Goal: Task Accomplishment & Management: Manage account settings

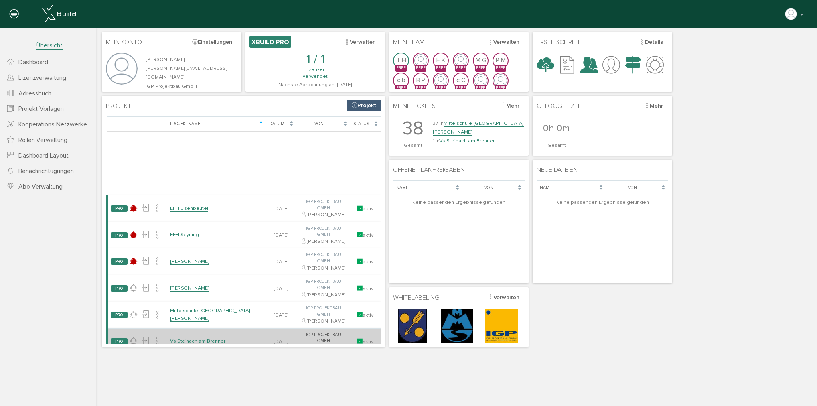
click at [193, 338] on link "Vs Steinach am Brenner" at bounding box center [197, 341] width 55 height 7
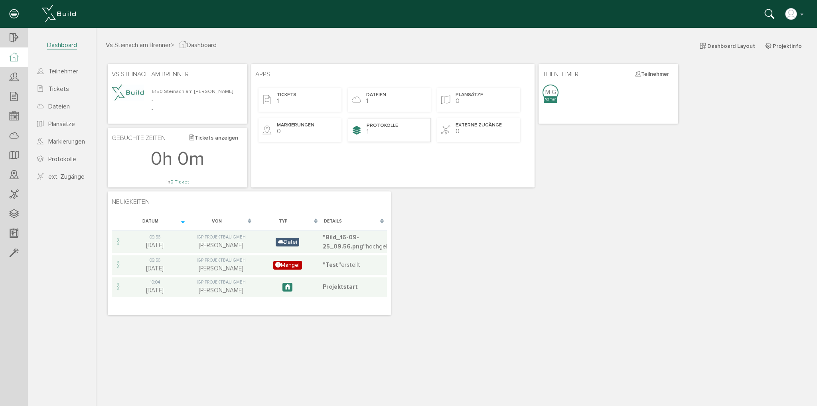
click at [392, 134] on div "Protokolle 1" at bounding box center [389, 130] width 83 height 24
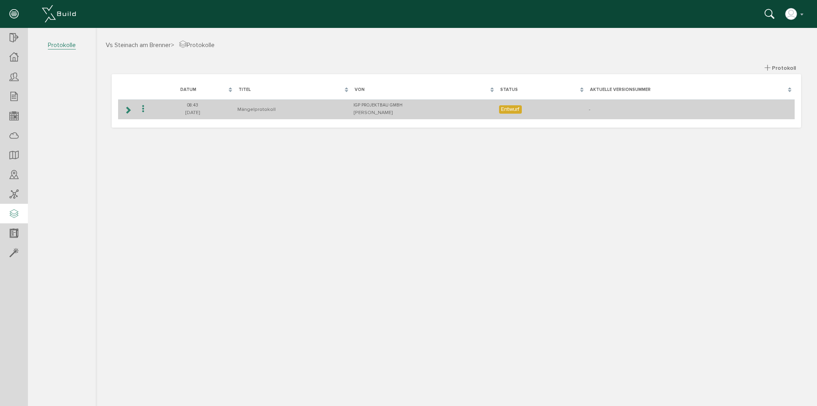
click at [122, 109] on td at bounding box center [127, 109] width 18 height 20
click at [128, 109] on icon at bounding box center [128, 110] width 8 height 6
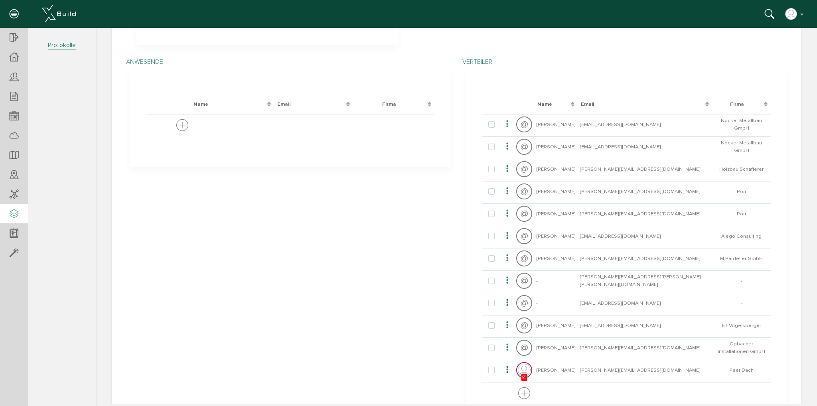
scroll to position [239, 0]
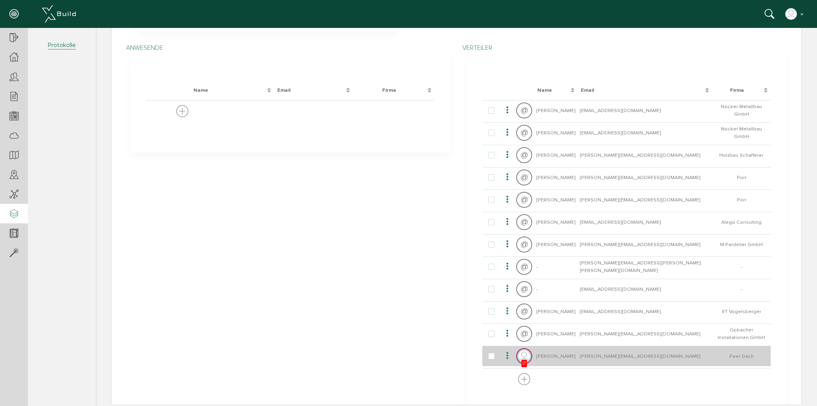
click at [502, 354] on icon at bounding box center [507, 355] width 10 height 11
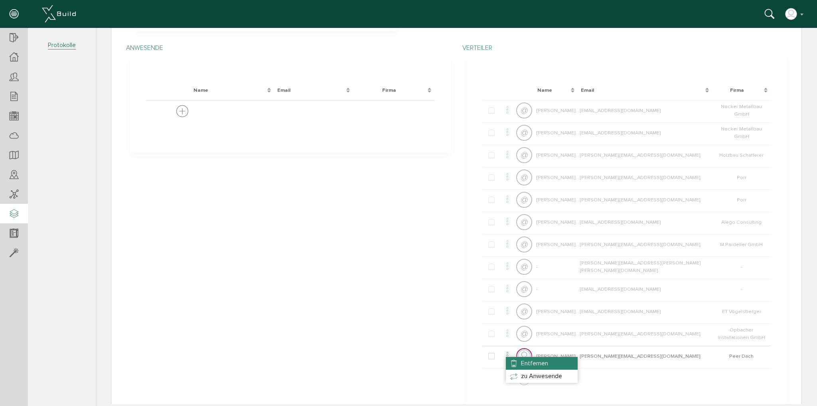
click at [512, 364] on li "Entfernen" at bounding box center [542, 363] width 72 height 13
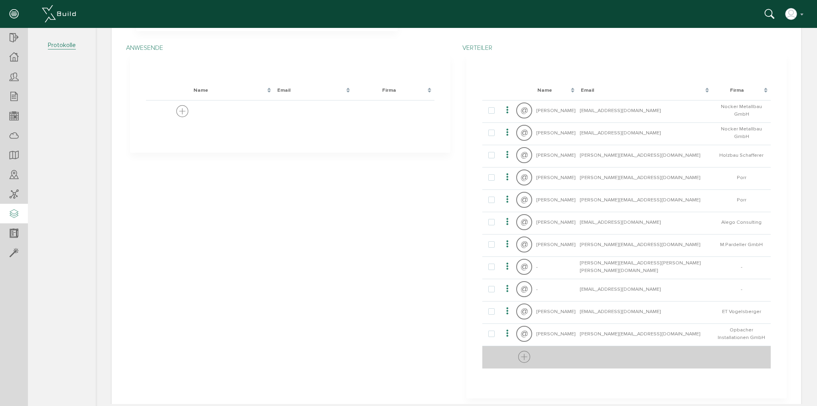
click at [518, 356] on icon at bounding box center [524, 357] width 12 height 15
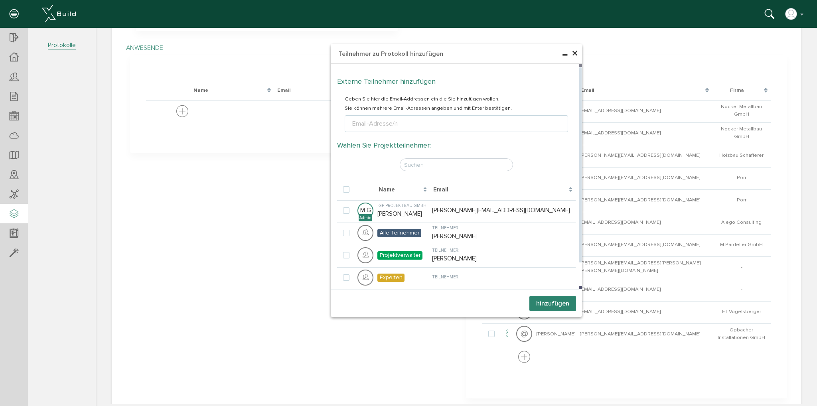
click at [405, 133] on div "Externe Teilnehmer hinzufügen Geben Sie hier die Email-Addressen ein die Sie hi…" at bounding box center [456, 99] width 251 height 70
click at [405, 129] on ul "Email-Adresse/n" at bounding box center [456, 123] width 223 height 17
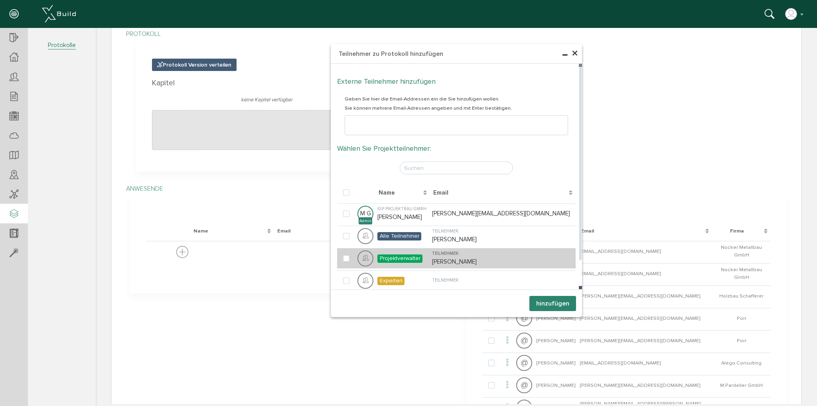
scroll to position [96, 0]
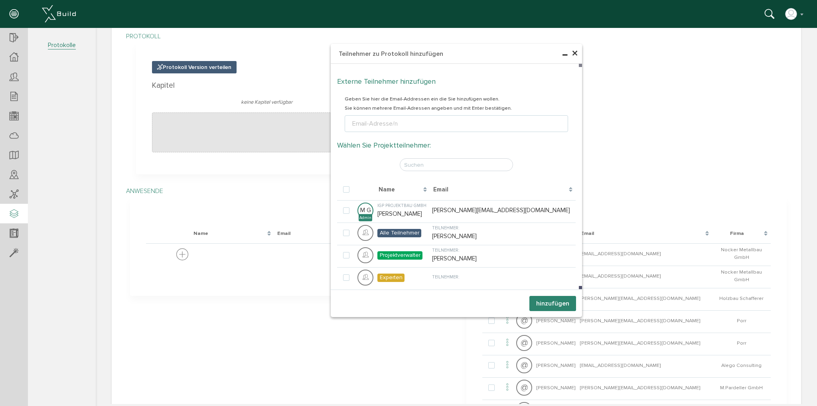
click at [571, 55] on span "×" at bounding box center [574, 54] width 6 height 16
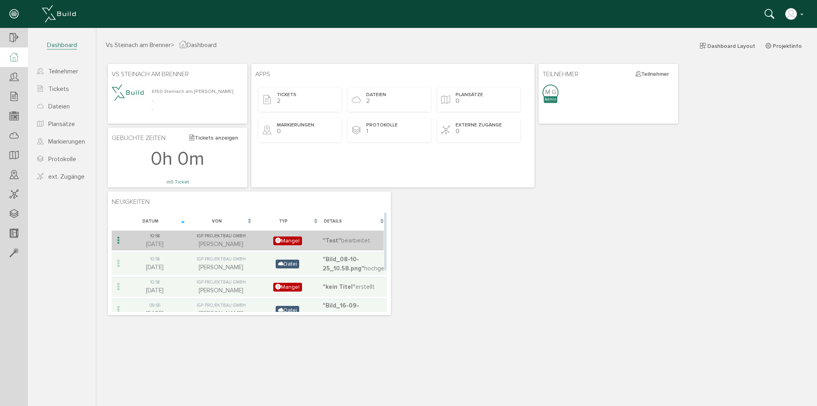
click at [116, 240] on icon at bounding box center [119, 240] width 10 height 11
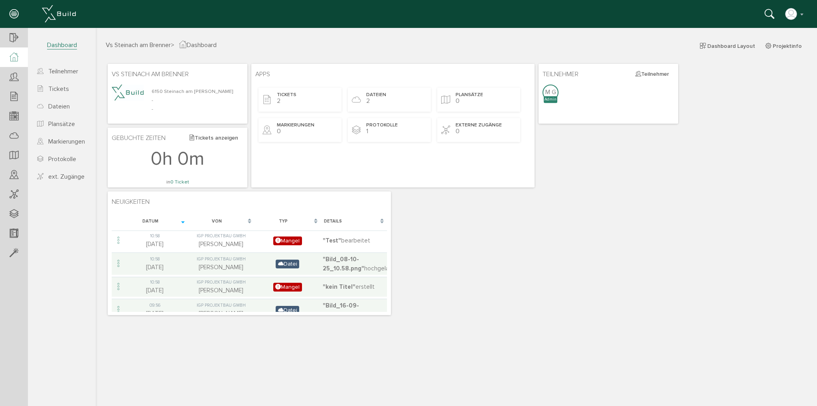
click at [136, 103] on div at bounding box center [132, 99] width 40 height 29
click at [136, 98] on img at bounding box center [128, 93] width 32 height 16
click at [137, 93] on img at bounding box center [128, 93] width 32 height 16
click at [158, 88] on small "6150 Steinach am [PERSON_NAME]" at bounding box center [193, 91] width 82 height 6
click at [372, 133] on div "Protokolle 1" at bounding box center [389, 130] width 83 height 24
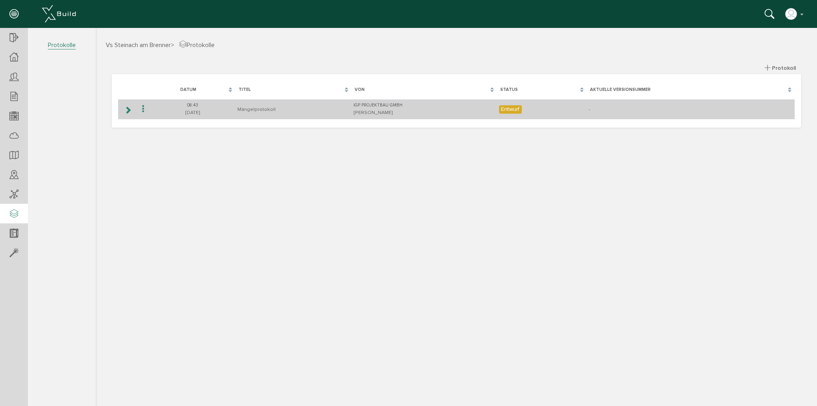
click at [127, 110] on icon at bounding box center [128, 110] width 8 height 6
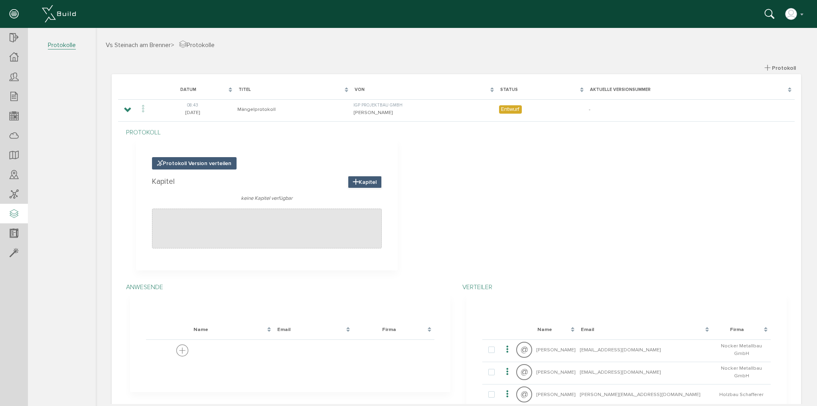
click at [367, 181] on span "Kapitel" at bounding box center [365, 182] width 34 height 12
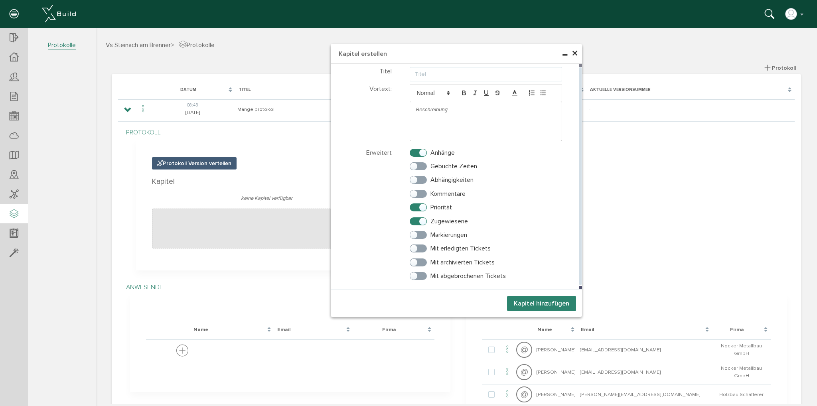
click at [435, 77] on input "text" at bounding box center [486, 74] width 153 height 14
type input "Mängel"
click at [511, 296] on button "Kapitel hinzufügen" at bounding box center [541, 303] width 69 height 15
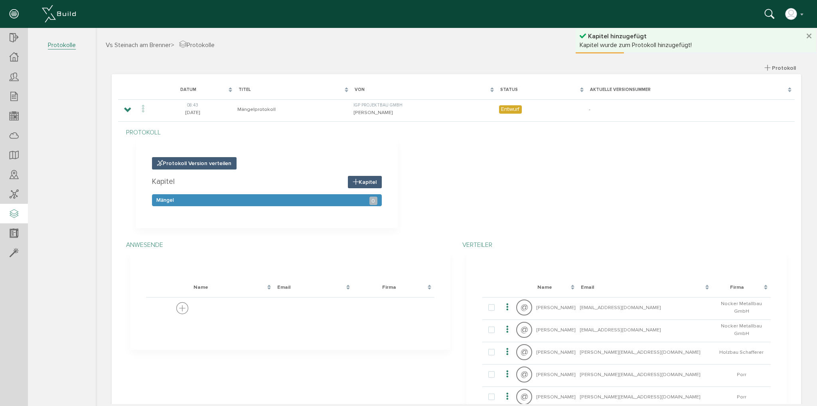
click at [323, 198] on div "[PERSON_NAME] 0" at bounding box center [267, 200] width 230 height 12
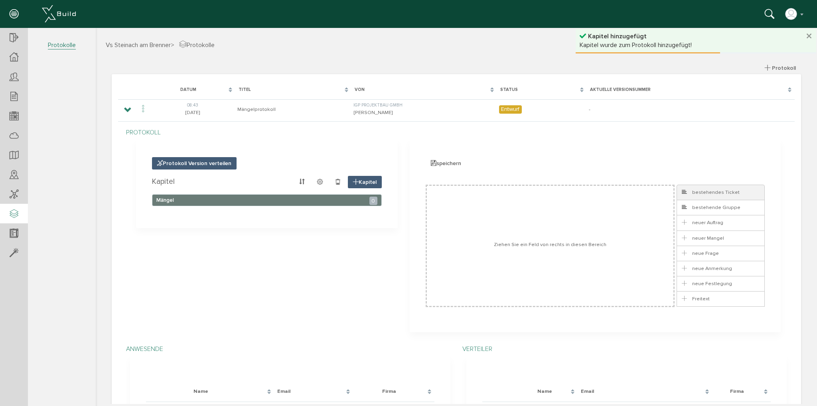
click at [705, 189] on span "bestehendes Ticket" at bounding box center [709, 192] width 59 height 6
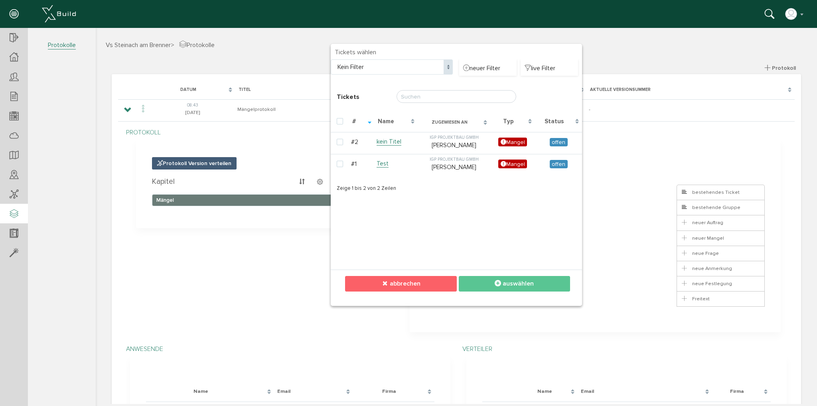
click at [405, 282] on span "abbrechen" at bounding box center [405, 284] width 31 height 8
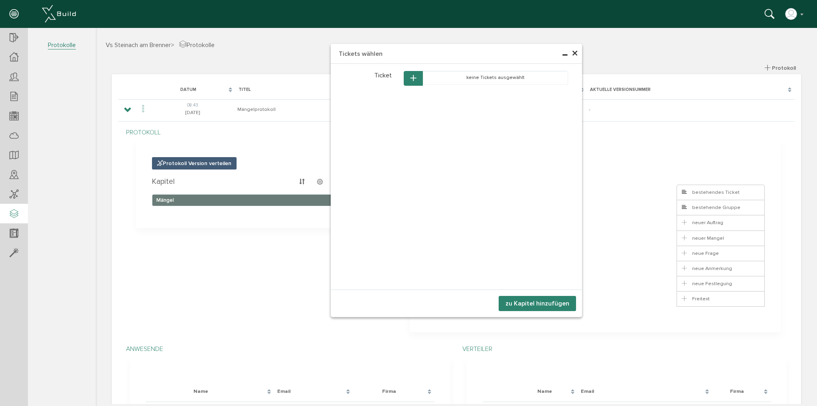
click at [573, 56] on span "×" at bounding box center [574, 54] width 6 height 16
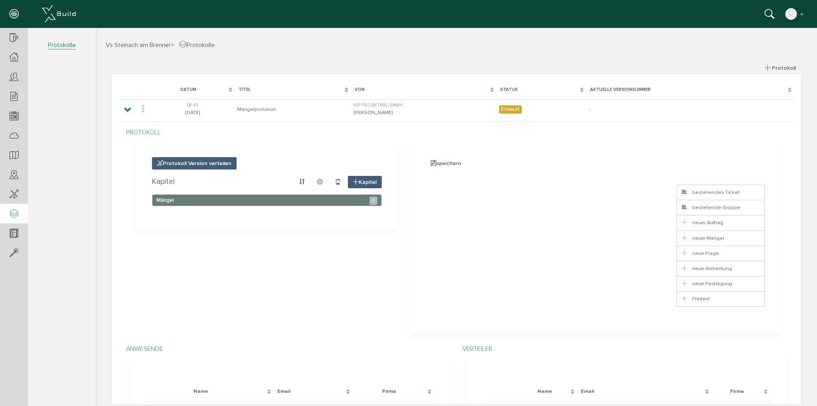
click at [164, 136] on p "Protokoll" at bounding box center [458, 133] width 656 height 10
drag, startPoint x: 35, startPoint y: 131, endPoint x: 22, endPoint y: 150, distance: 23.6
click at [27, 139] on section "Vs Steinach am [PERSON_NAME] Übersicht Teilnehmer Teilnehmer öffnen neuer Teiln…" at bounding box center [48, 209] width 96 height 362
click at [172, 78] on div "Lade, bitte warten... Datum Titel Von Status Aktuelle Versionsummer 08:[PHONE_N…" at bounding box center [456, 396] width 689 height 644
click at [18, 144] on div at bounding box center [14, 136] width 28 height 20
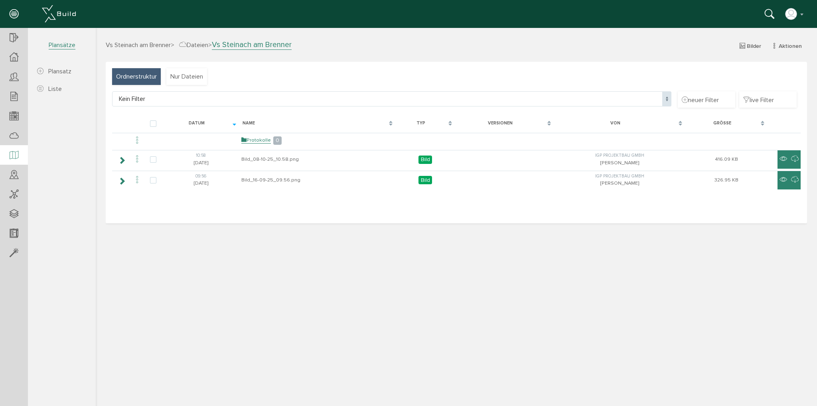
click at [16, 152] on icon at bounding box center [14, 155] width 9 height 11
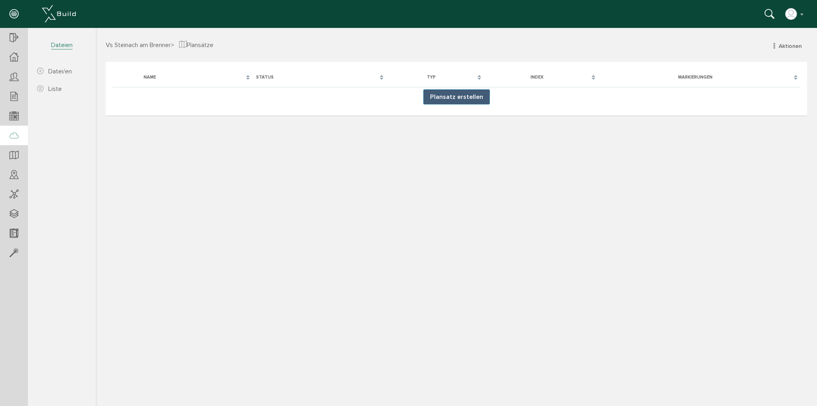
click at [12, 138] on icon at bounding box center [14, 135] width 9 height 11
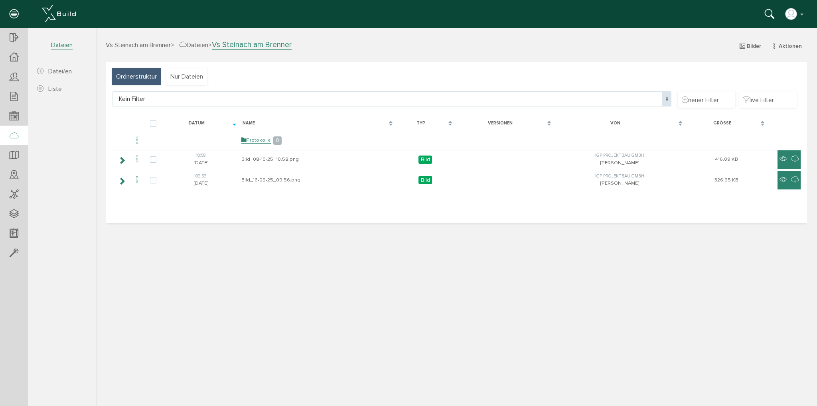
click at [22, 141] on div at bounding box center [14, 136] width 28 height 20
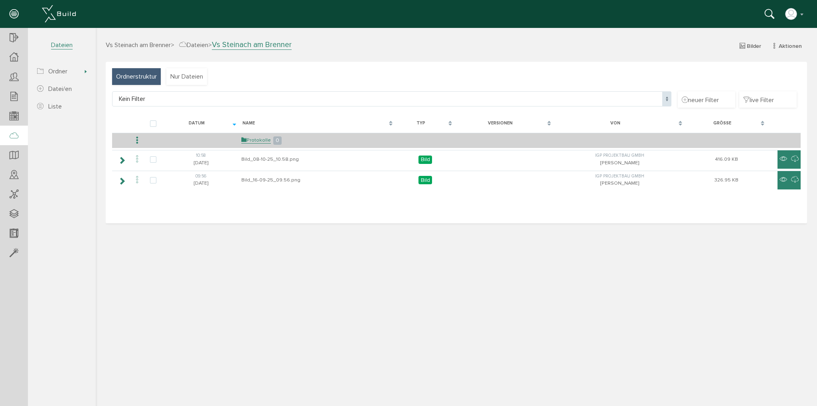
click at [238, 143] on td at bounding box center [200, 140] width 77 height 15
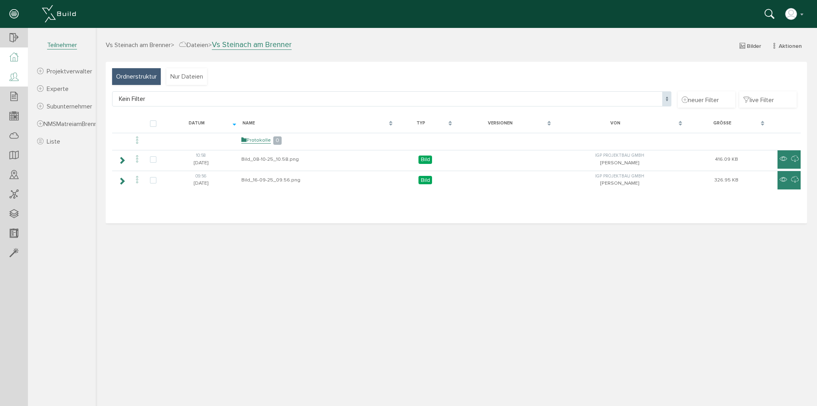
click at [16, 64] on div at bounding box center [14, 57] width 28 height 20
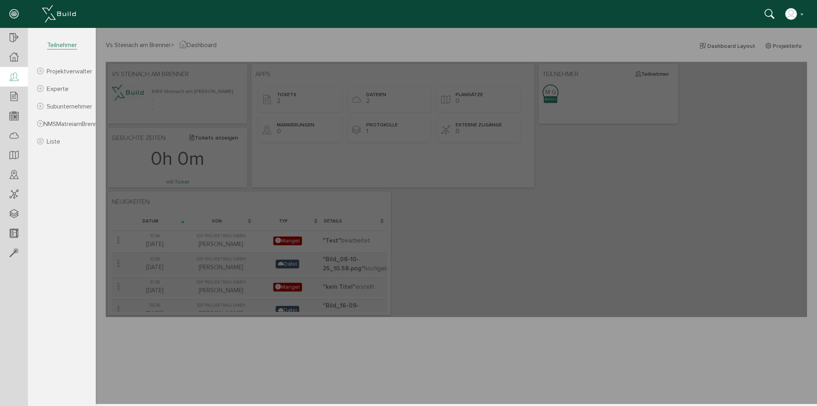
click at [16, 73] on icon at bounding box center [14, 77] width 9 height 11
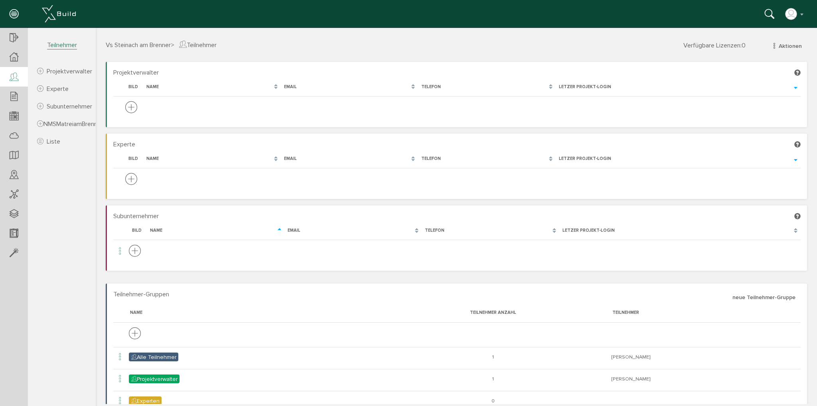
drag, startPoint x: 41, startPoint y: 121, endPoint x: 39, endPoint y: 176, distance: 55.1
click at [39, 176] on section "Vs Steinach am [PERSON_NAME] Übersicht Teilnehmer Teilnehmer öffnen neuer Teiln…" at bounding box center [48, 209] width 96 height 362
click at [10, 51] on div at bounding box center [14, 57] width 28 height 20
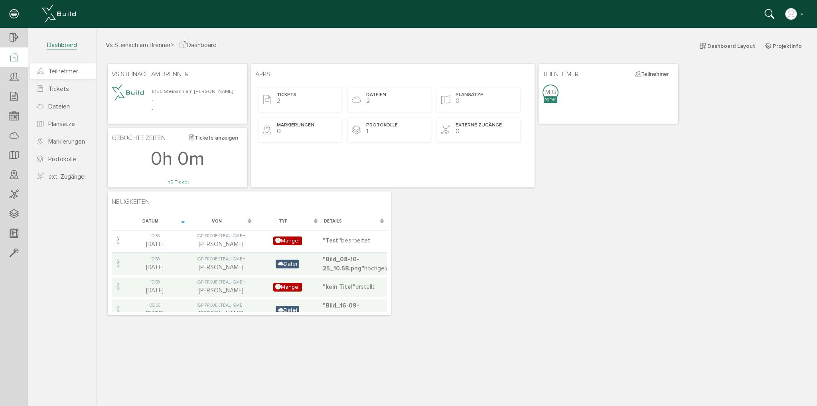
click at [62, 74] on span "Teilnehmer" at bounding box center [63, 71] width 30 height 8
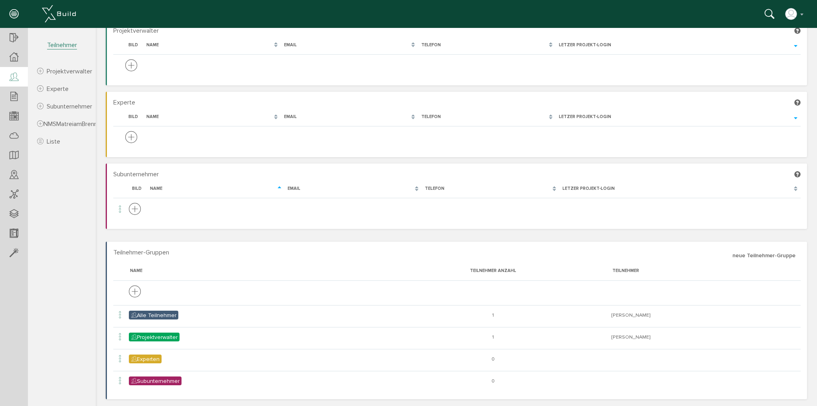
scroll to position [43, 0]
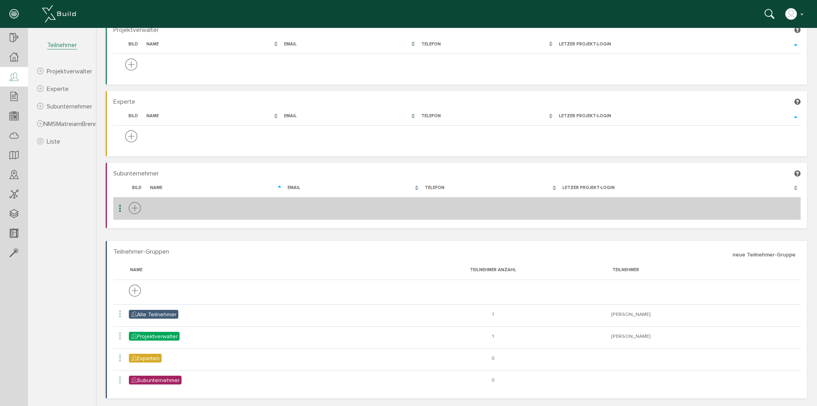
click at [137, 208] on icon at bounding box center [135, 208] width 12 height 15
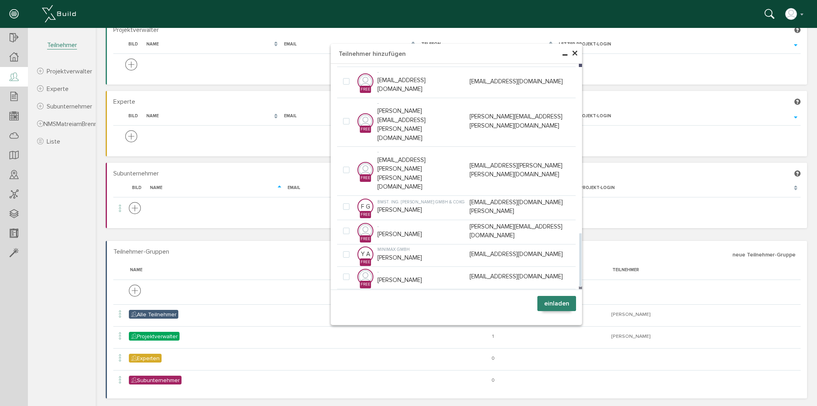
click at [343, 394] on label at bounding box center [348, 397] width 10 height 7
click at [343, 394] on input "checkbox" at bounding box center [345, 396] width 5 height 5
checkbox input "true"
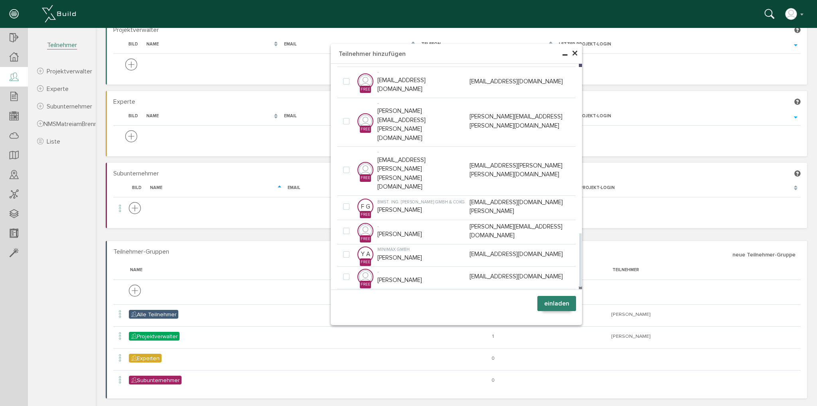
checkbox input "true"
click at [343, 370] on label at bounding box center [348, 373] width 10 height 7
click at [343, 370] on input "checkbox" at bounding box center [345, 372] width 5 height 5
checkbox input "true"
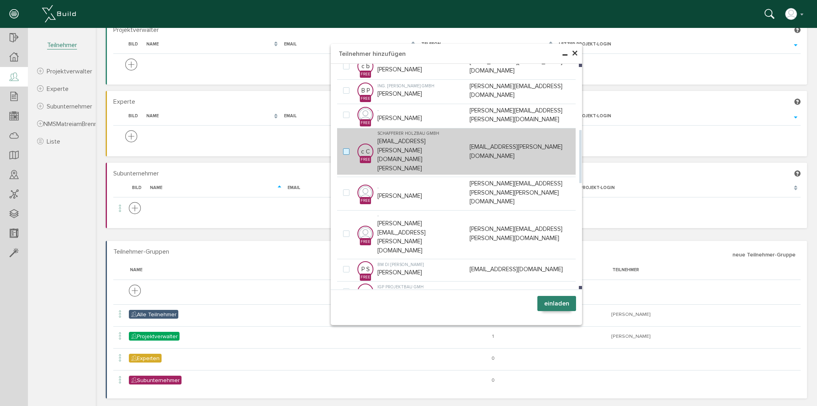
click at [345, 148] on label at bounding box center [348, 151] width 10 height 7
click at [345, 148] on input "checkbox" at bounding box center [345, 150] width 5 height 5
checkbox input "true"
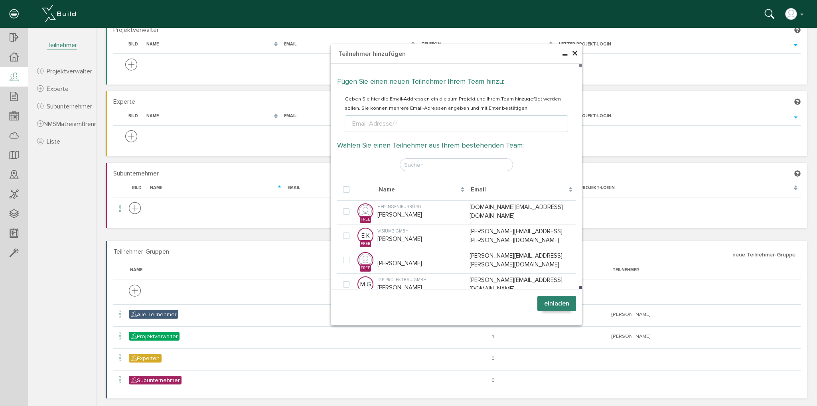
click at [571, 53] on span "×" at bounding box center [574, 54] width 6 height 16
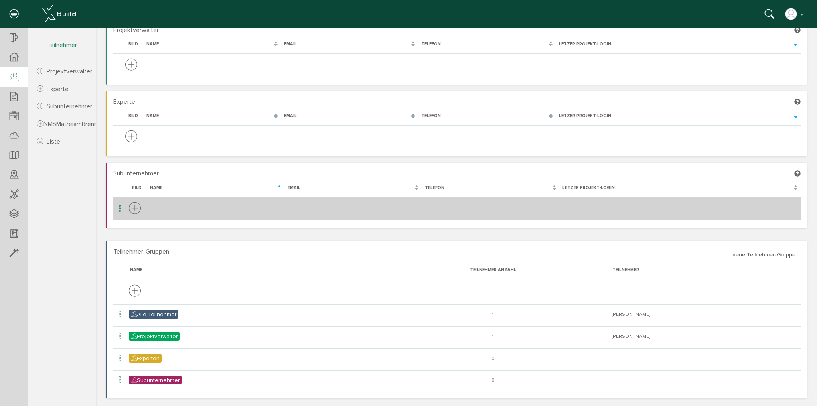
click at [133, 208] on icon at bounding box center [135, 208] width 12 height 15
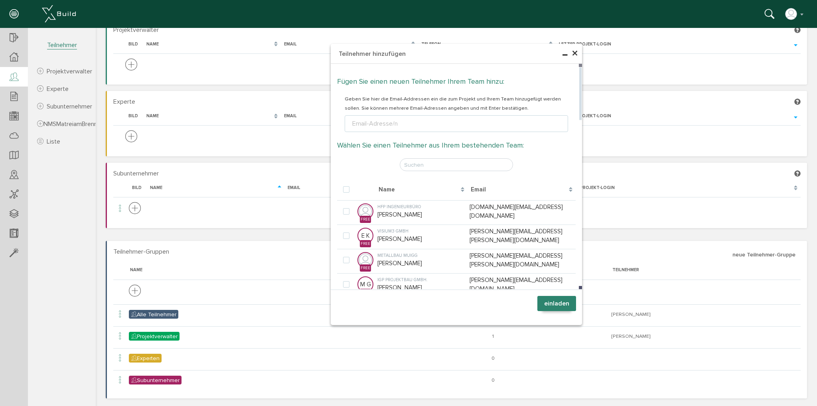
click at [368, 125] on div "Email-Adresse/n" at bounding box center [374, 124] width 49 height 10
type input "[PERSON_NAME][EMAIL_ADDRESS][DOMAIN_NAME]"
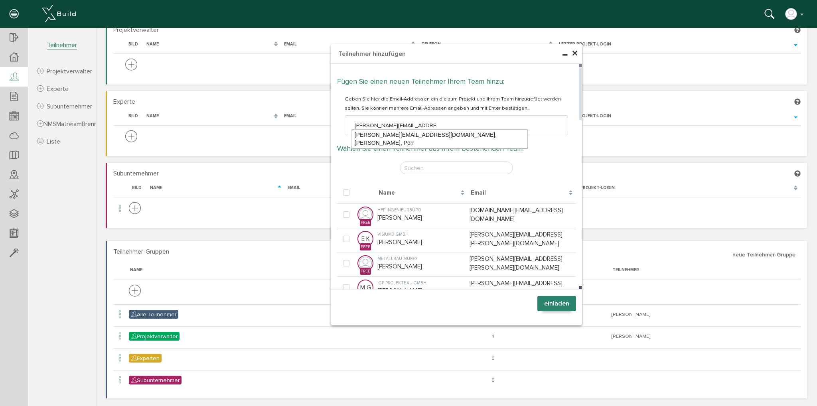
type textarea "[PERSON_NAME][EMAIL_ADDRESS][DOMAIN_NAME]"
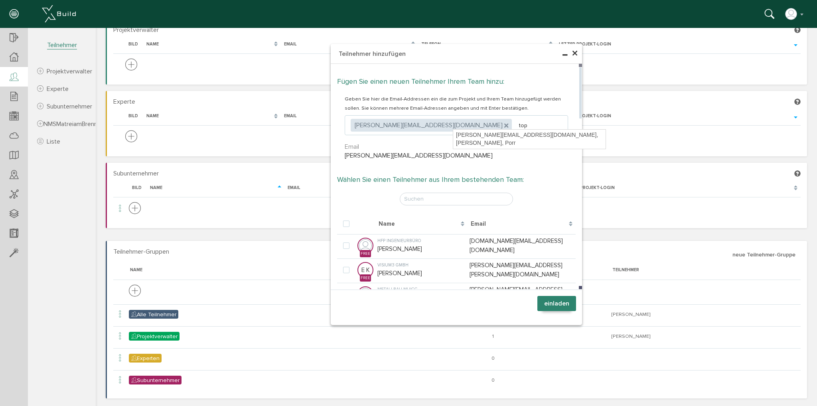
type input "topl"
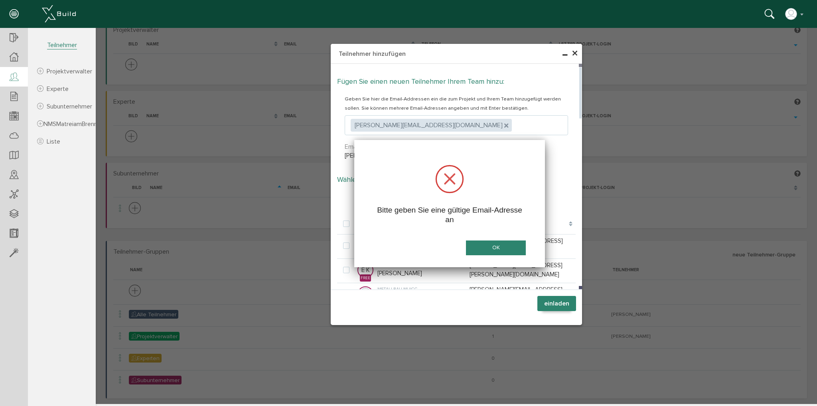
scroll to position [0, 0]
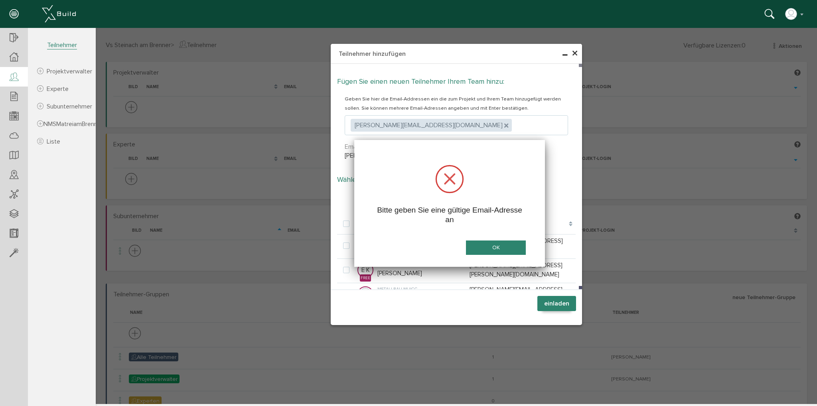
click at [492, 246] on button "OK" at bounding box center [496, 247] width 60 height 15
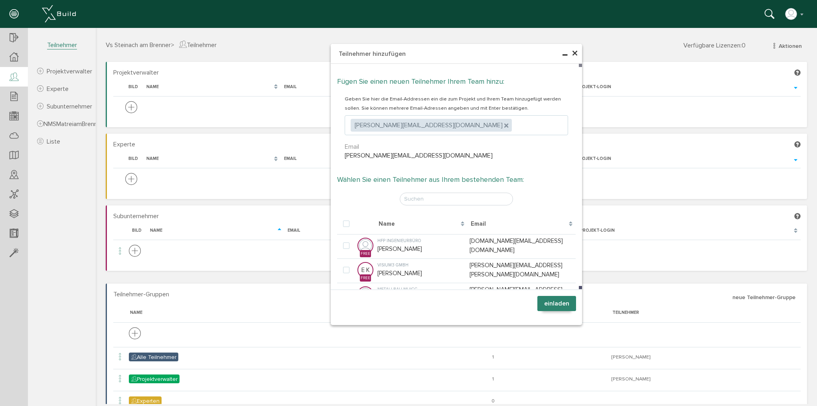
click at [475, 130] on ul ", [PERSON_NAME][EMAIL_ADDRESS][DOMAIN_NAME]" at bounding box center [456, 125] width 223 height 20
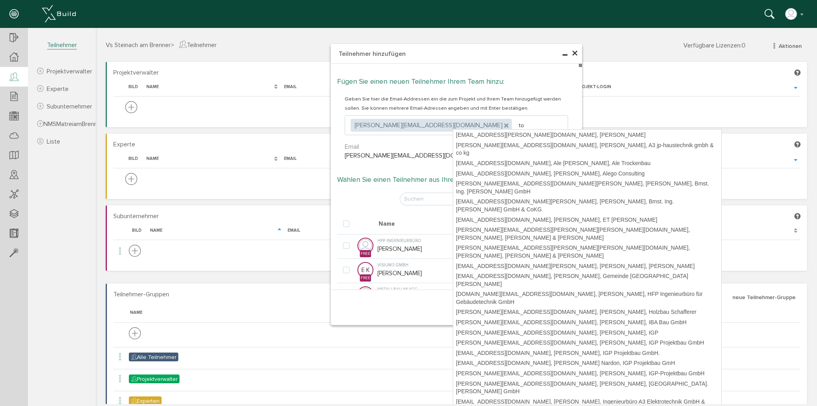
type input "top"
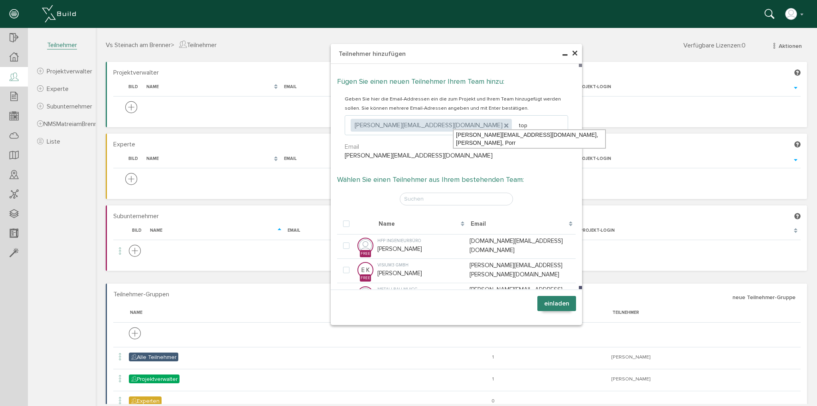
click at [471, 130] on div "[PERSON_NAME][EMAIL_ADDRESS][DOMAIN_NAME], [PERSON_NAME], Porr" at bounding box center [529, 139] width 152 height 19
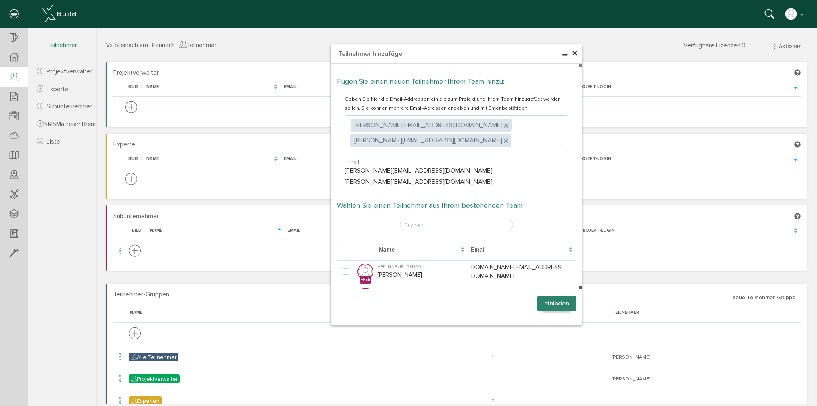
type textarea "[PERSON_NAME][EMAIL_ADDRESS][DOMAIN_NAME],[DOMAIN_NAME][EMAIL_ADDRESS][DOMAIN_N…"
click at [539, 128] on ul ", [PERSON_NAME][EMAIL_ADDRESS][DOMAIN_NAME] , [DOMAIN_NAME][EMAIL_ADDRESS][DOMA…" at bounding box center [456, 132] width 223 height 35
type input "volder"
click at [620, 138] on div "[EMAIL_ADDRESS][DOMAIN_NAME], [PERSON_NAME], [PERSON_NAME] Metallbau GmbH" at bounding box center [639, 139] width 197 height 19
type textarea "[PERSON_NAME][EMAIL_ADDRESS][DOMAIN_NAME],[DOMAIN_NAME][EMAIL_ADDRESS][DOMAIN_N…"
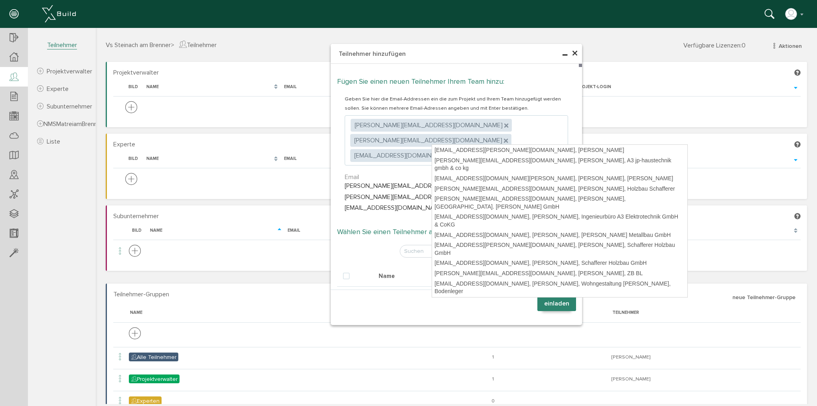
type input "hag"
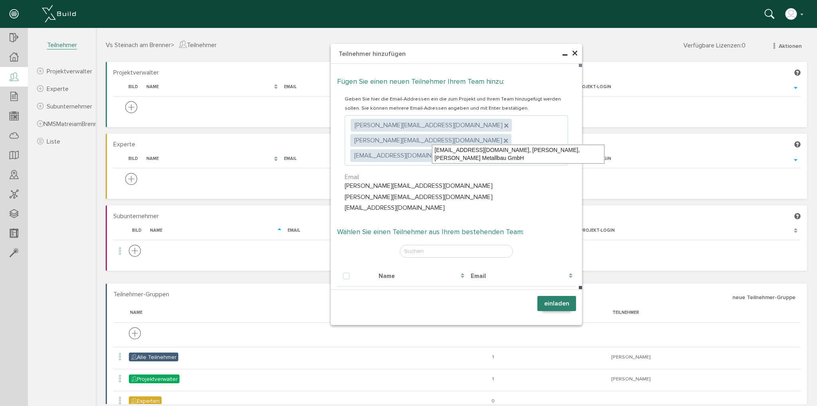
click at [522, 156] on ul "[EMAIL_ADDRESS][DOMAIN_NAME], [PERSON_NAME], [PERSON_NAME] Metallbau GmbH" at bounding box center [517, 154] width 173 height 20
click at [522, 151] on div "[EMAIL_ADDRESS][DOMAIN_NAME], [PERSON_NAME], [PERSON_NAME] Metallbau GmbH" at bounding box center [518, 154] width 172 height 19
type textarea "[PERSON_NAME][EMAIL_ADDRESS][DOMAIN_NAME],[DOMAIN_NAME][EMAIL_ADDRESS][DOMAIN_N…"
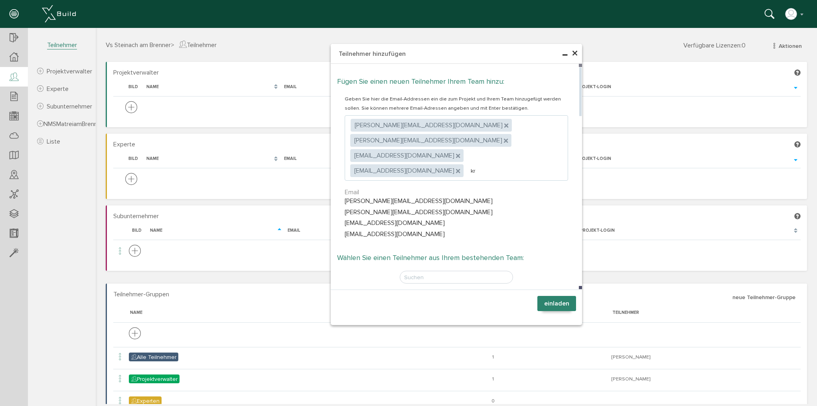
type input "k"
type input "p"
type input "insta"
click at [560, 147] on div "[PERSON_NAME][EMAIL_ADDRESS][DOMAIN_NAME], [PERSON_NAME], Opbacher Installation…" at bounding box center [597, 154] width 198 height 19
type textarea "[PERSON_NAME][EMAIL_ADDRESS][DOMAIN_NAME],[DOMAIN_NAME][EMAIL_ADDRESS][DOMAIN_N…"
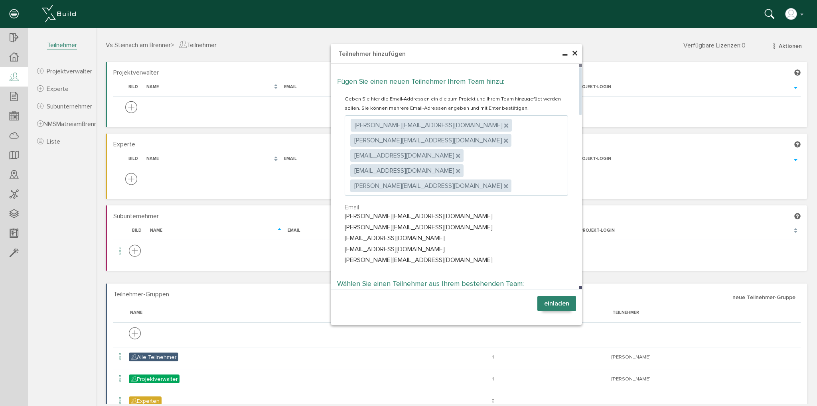
click at [485, 156] on ul ", [PERSON_NAME][EMAIL_ADDRESS][DOMAIN_NAME] , [DOMAIN_NAME][EMAIL_ADDRESS][DOMA…" at bounding box center [456, 155] width 223 height 81
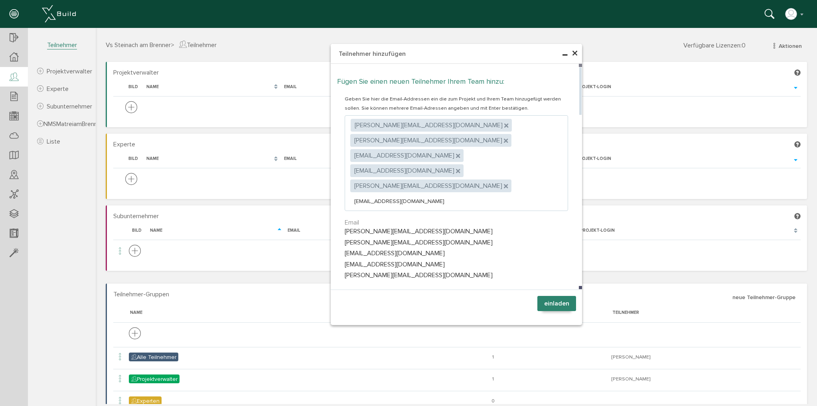
type input "[EMAIL_ADDRESS][DOMAIN_NAME]"
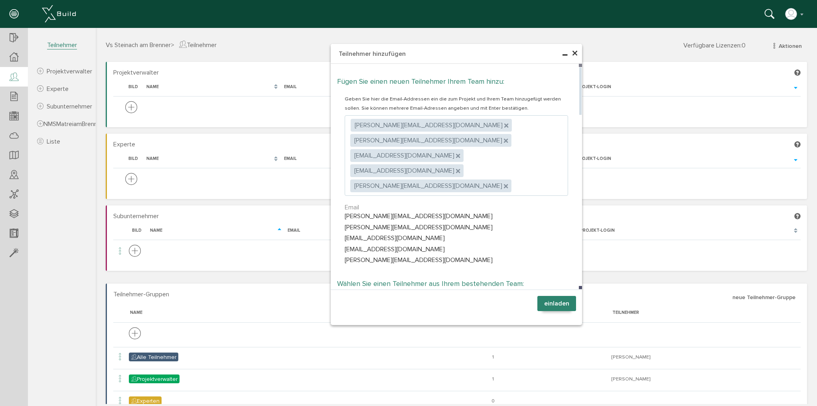
click at [512, 158] on ul ", [PERSON_NAME][EMAIL_ADDRESS][DOMAIN_NAME] , [DOMAIN_NAME][EMAIL_ADDRESS][DOMA…" at bounding box center [456, 155] width 223 height 81
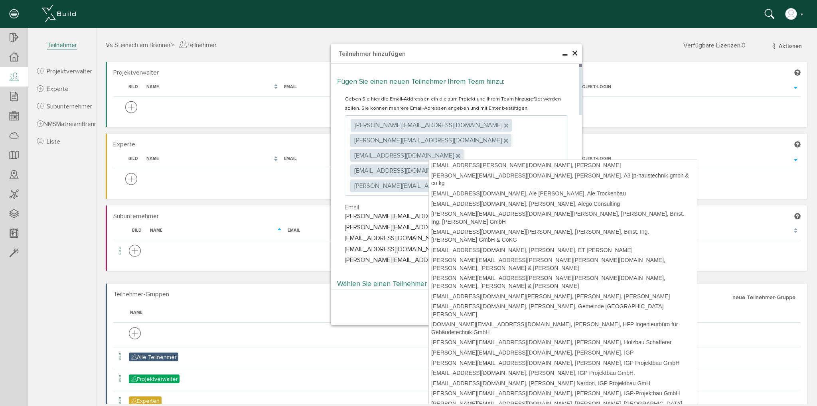
type input "el"
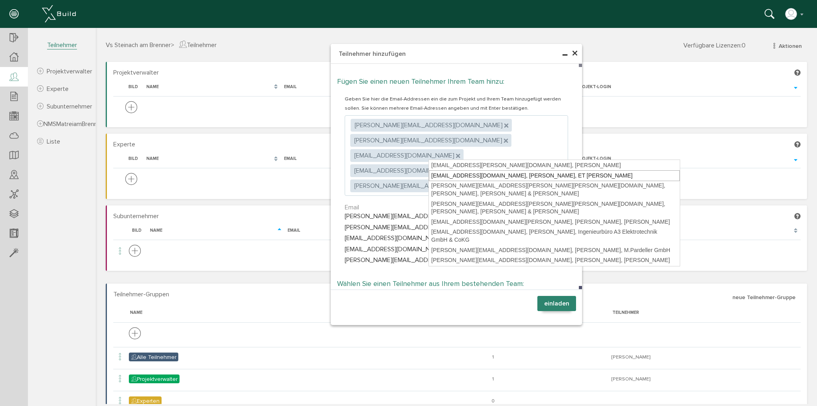
click at [492, 172] on div "[EMAIL_ADDRESS][DOMAIN_NAME], [PERSON_NAME], ET [PERSON_NAME]" at bounding box center [554, 175] width 251 height 11
type textarea "[PERSON_NAME][EMAIL_ADDRESS][DOMAIN_NAME],[DOMAIN_NAME][EMAIL_ADDRESS][DOMAIN_N…"
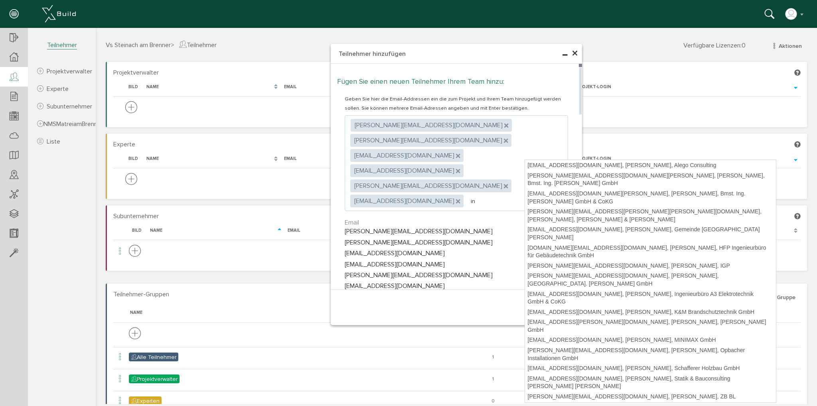
type input "i"
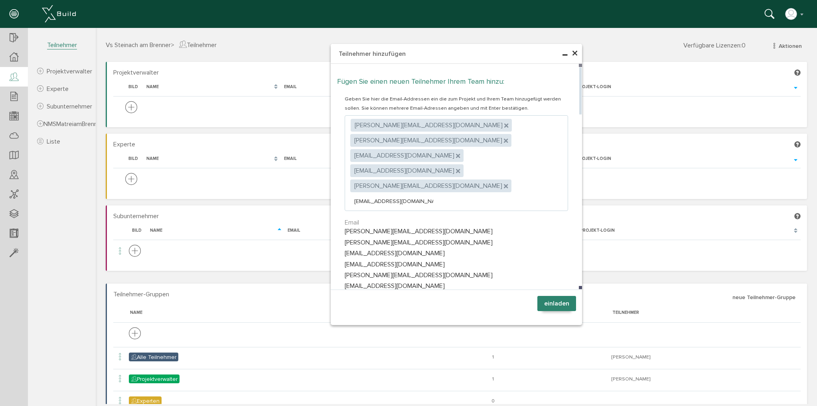
type input "[EMAIL_ADDRESS][DOMAIN_NAME]"
click at [532, 156] on ul ", [PERSON_NAME][EMAIL_ADDRESS][DOMAIN_NAME] , [DOMAIN_NAME][EMAIL_ADDRESS][DOMA…" at bounding box center [456, 163] width 223 height 96
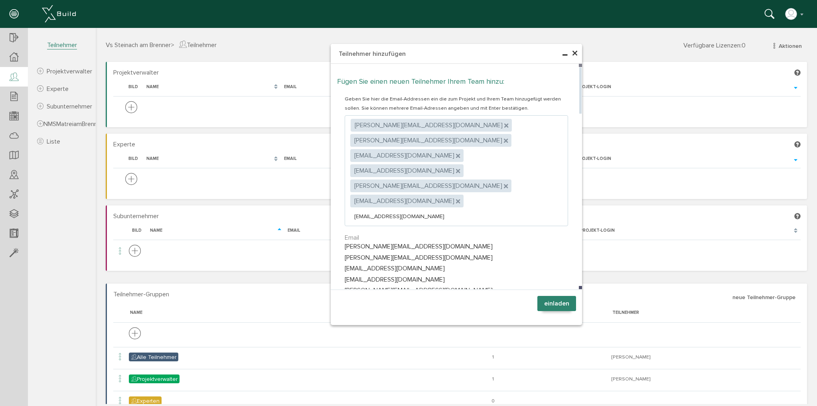
type input "[EMAIL_ADDRESS][DOMAIN_NAME]"
type textarea "[PERSON_NAME][EMAIL_ADDRESS][DOMAIN_NAME],[PERSON_NAME][DOMAIN_NAME][EMAIL_ADDR…"
drag, startPoint x: 534, startPoint y: 156, endPoint x: 537, endPoint y: 159, distance: 4.8
click at [536, 158] on ul ", [PERSON_NAME][EMAIL_ADDRESS][DOMAIN_NAME] , [DOMAIN_NAME][EMAIL_ADDRESS][DOMA…" at bounding box center [456, 170] width 223 height 111
click at [510, 170] on ul ", [PERSON_NAME][EMAIL_ADDRESS][DOMAIN_NAME] , [DOMAIN_NAME][EMAIL_ADDRESS][DOMA…" at bounding box center [456, 170] width 223 height 111
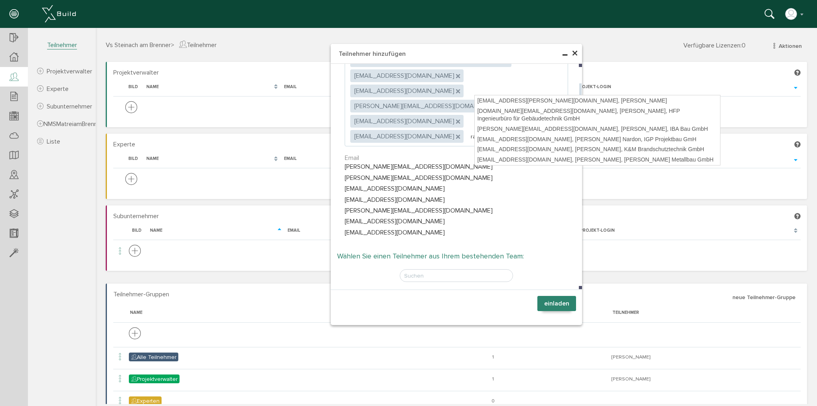
type input "r"
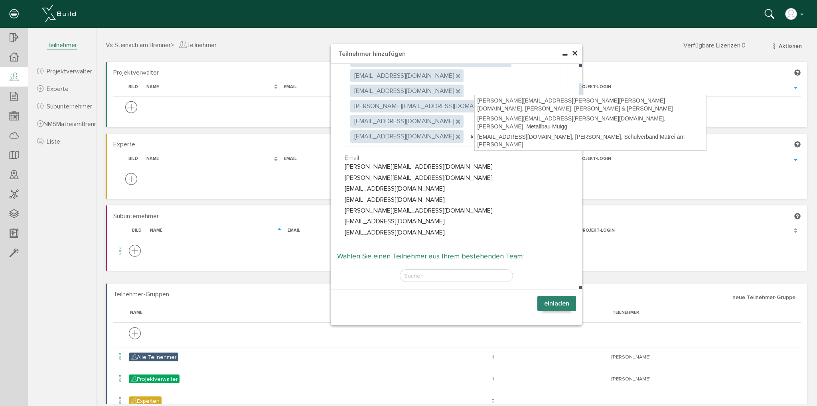
type input "k"
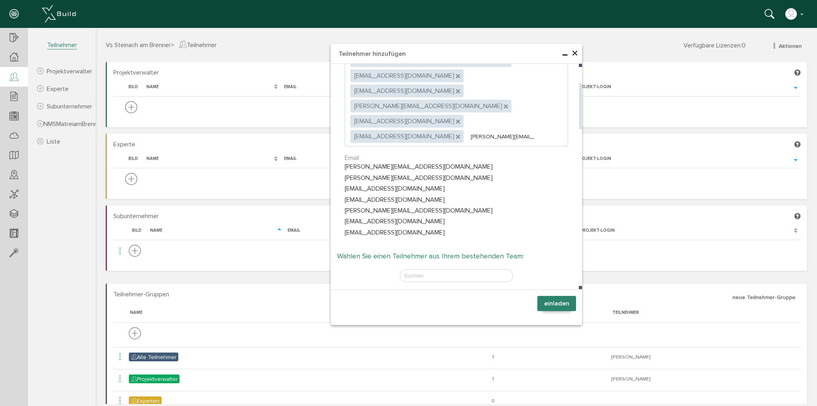
type input "[PERSON_NAME][EMAIL_ADDRESS][PERSON_NAME][PERSON_NAME][DOMAIN_NAME]"
click at [536, 133] on input "[PERSON_NAME][EMAIL_ADDRESS][PERSON_NAME][PERSON_NAME][DOMAIN_NAME]" at bounding box center [503, 137] width 65 height 8
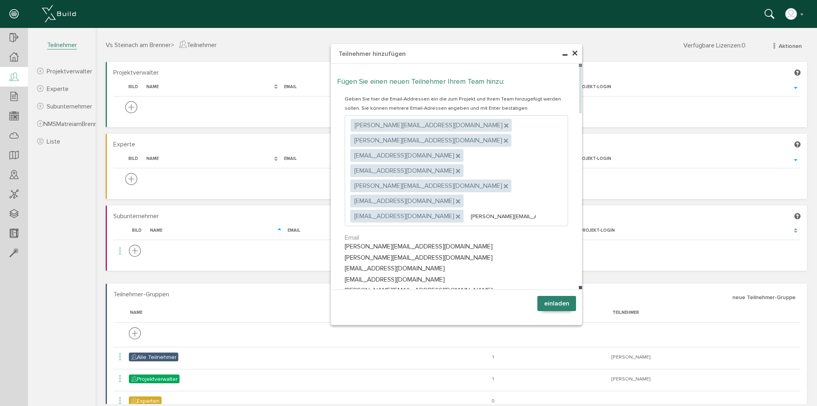
type textarea "[PERSON_NAME][EMAIL_ADDRESS][DOMAIN_NAME],[DOMAIN_NAME][EMAIL_ADDRESS][DOMAIN_N…"
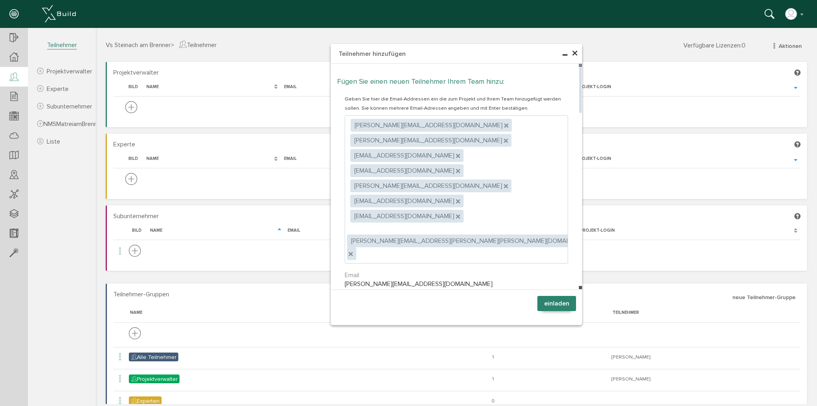
click at [548, 171] on ul ", [PERSON_NAME][EMAIL_ADDRESS][DOMAIN_NAME] , [DOMAIN_NAME][EMAIL_ADDRESS][DOMA…" at bounding box center [456, 189] width 223 height 148
type input "pard"
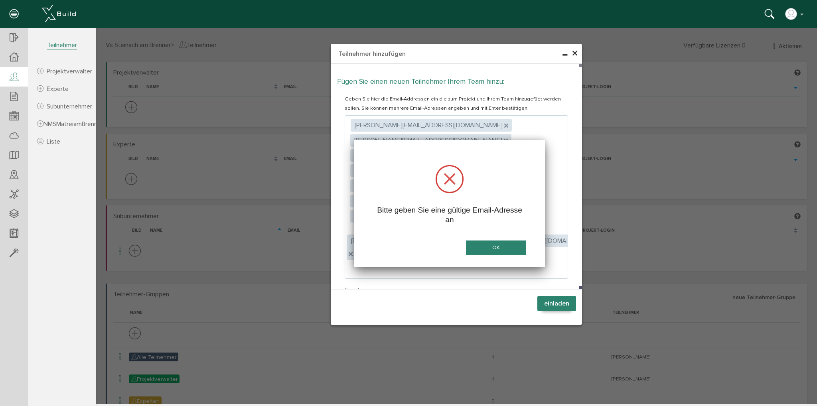
click at [498, 246] on button "OK" at bounding box center [496, 247] width 60 height 15
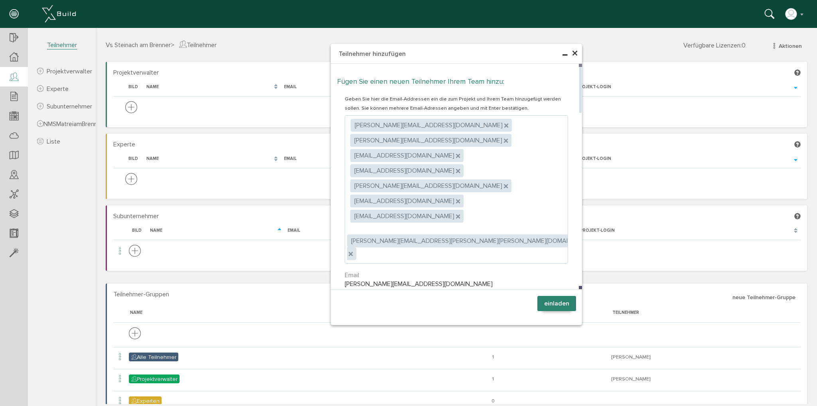
click at [560, 171] on ul ", [PERSON_NAME][EMAIL_ADDRESS][DOMAIN_NAME] , [DOMAIN_NAME][EMAIL_ADDRESS][DOMA…" at bounding box center [456, 189] width 223 height 148
type input "pard"
click at [468, 199] on div "[PERSON_NAME][EMAIL_ADDRESS][DOMAIN_NAME], [PERSON_NAME], M.Pardeller GmbH" at bounding box center [436, 199] width 171 height 19
type textarea "[PERSON_NAME][EMAIL_ADDRESS][DOMAIN_NAME],[PERSON_NAME][DOMAIN_NAME][EMAIL_ADDR…"
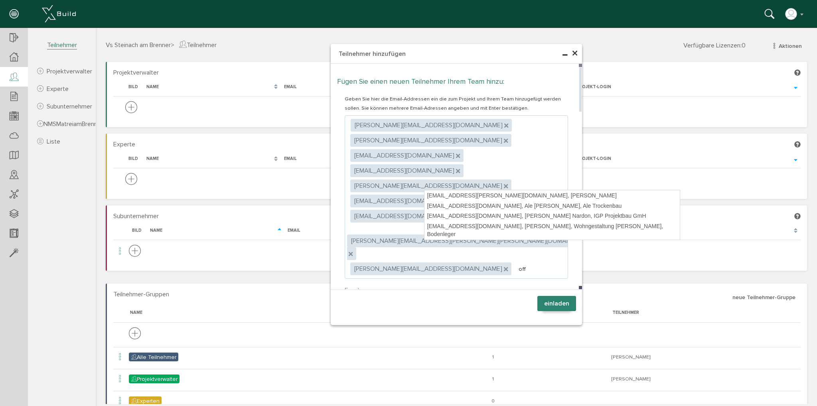
type input "offi"
click at [571, 53] on span "×" at bounding box center [574, 54] width 6 height 16
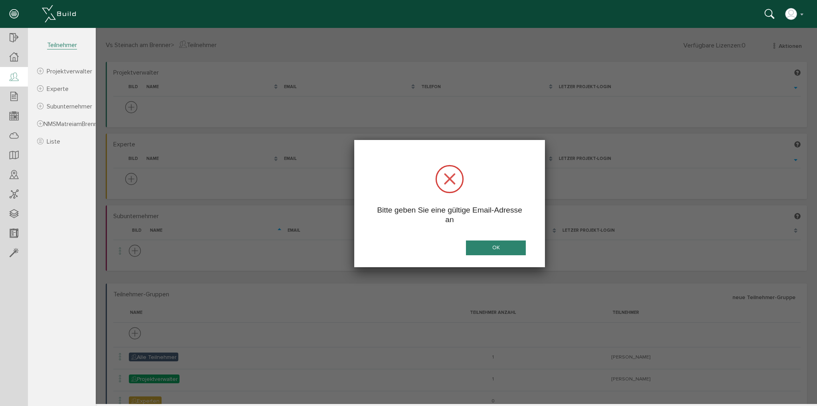
click at [484, 246] on button "OK" at bounding box center [496, 247] width 60 height 15
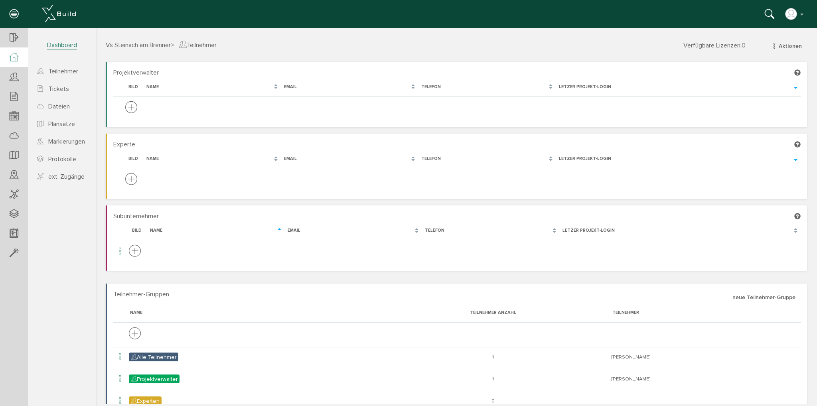
click at [8, 58] on div at bounding box center [14, 57] width 28 height 20
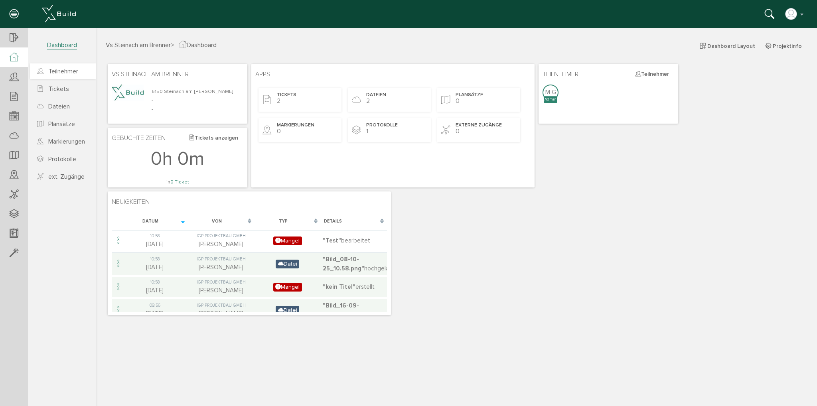
click at [67, 73] on span "Teilnehmer" at bounding box center [63, 71] width 30 height 8
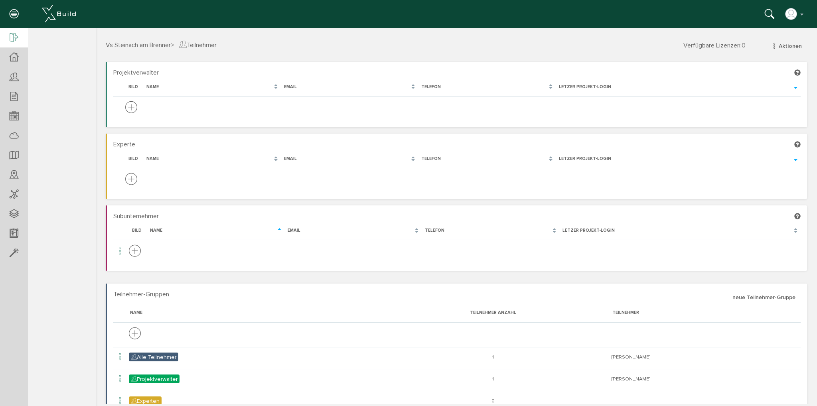
click at [12, 37] on icon at bounding box center [14, 38] width 9 height 11
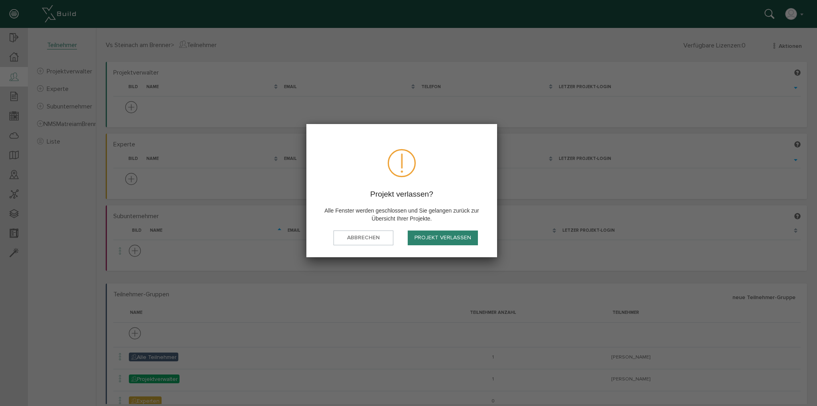
click at [453, 233] on button "Projekt verlassen" at bounding box center [443, 237] width 70 height 15
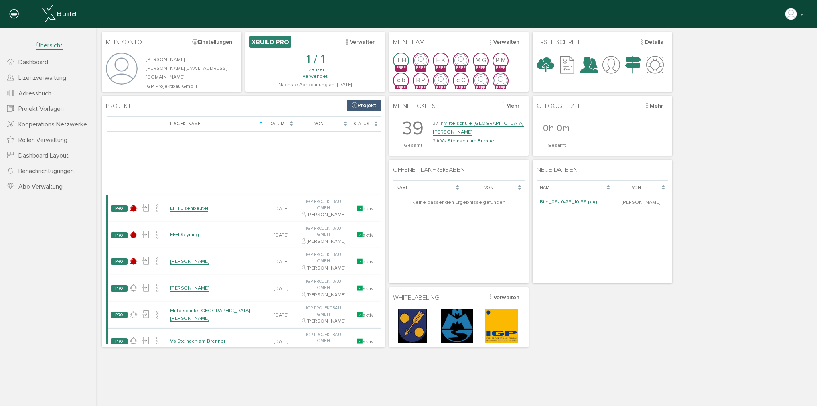
click at [37, 86] on link "Adressbuch" at bounding box center [48, 93] width 96 height 16
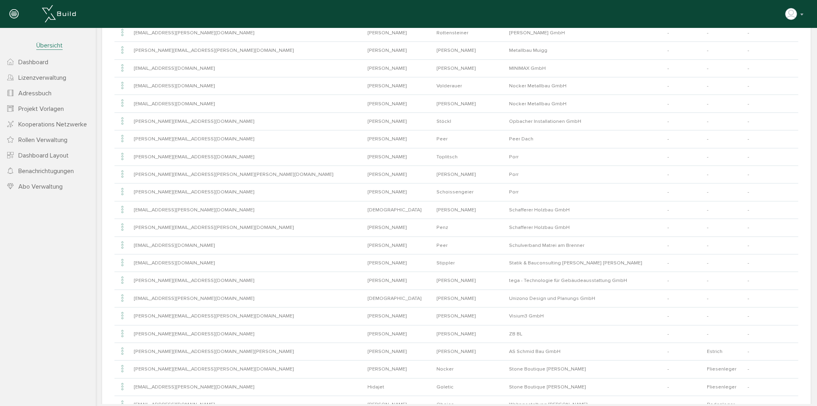
scroll to position [539, 0]
